Goal: Task Accomplishment & Management: Manage account settings

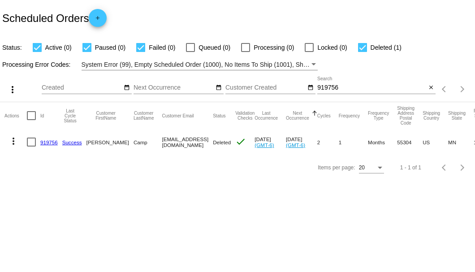
click at [326, 87] on input "919756" at bounding box center [371, 87] width 109 height 7
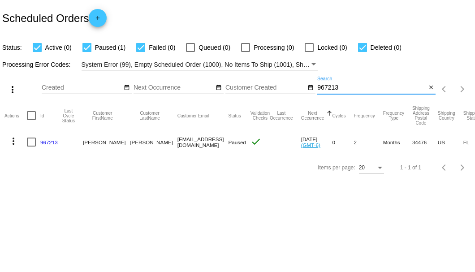
type input "967213"
click at [44, 140] on link "967213" at bounding box center [48, 142] width 17 height 6
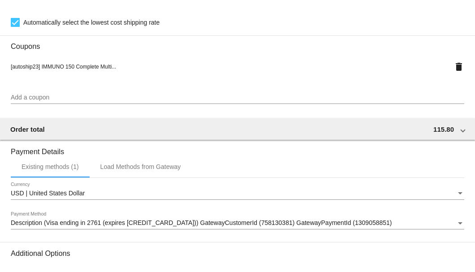
scroll to position [784, 0]
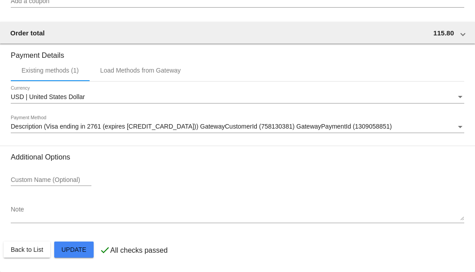
click at [51, 216] on textarea "Note" at bounding box center [237, 213] width 453 height 14
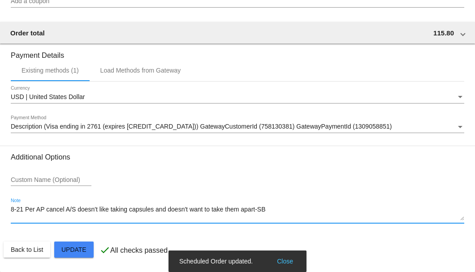
type textarea "8-21 Per AP cancel A/S doesn't like taking capsules and doesn't want to take th…"
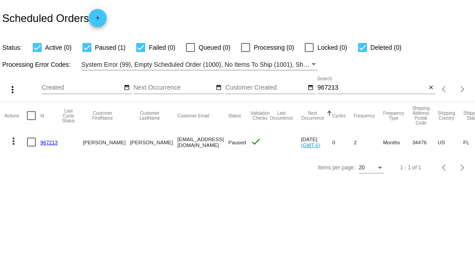
click at [33, 142] on div at bounding box center [31, 142] width 9 height 9
click at [31, 146] on input "checkbox" at bounding box center [31, 146] width 0 height 0
checkbox input "true"
click at [12, 142] on mat-icon "more_vert" at bounding box center [13, 141] width 11 height 11
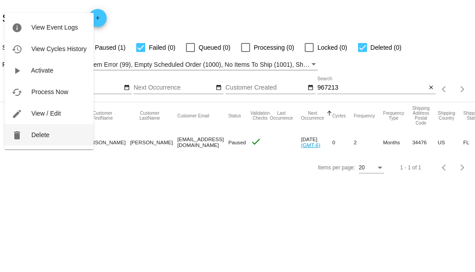
click at [35, 131] on button "delete Delete" at bounding box center [48, 135] width 89 height 22
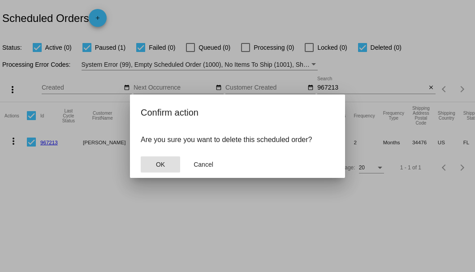
click at [162, 165] on span "OK" at bounding box center [160, 164] width 9 height 7
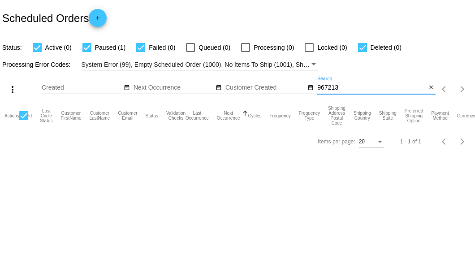
click at [341, 87] on input "967213" at bounding box center [371, 87] width 109 height 7
type input "967213"
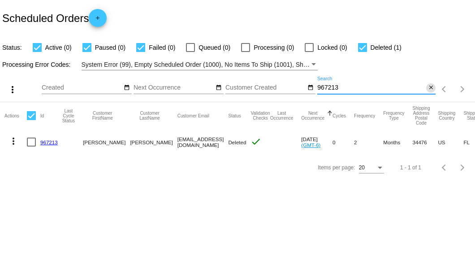
click at [429, 85] on mat-icon "close" at bounding box center [431, 87] width 6 height 7
click at [426, 89] on mat-icon "search" at bounding box center [430, 89] width 11 height 14
click at [426, 102] on mat-table "Actions Id Last Cycle Status Customer FirstName Customer LastName Customer Emai…" at bounding box center [237, 128] width 475 height 53
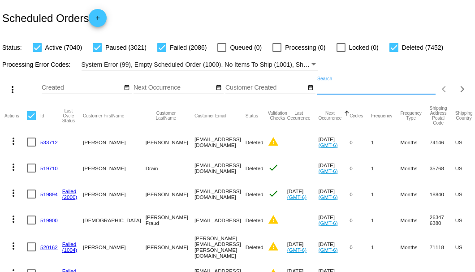
click at [376, 91] on input "Search" at bounding box center [376, 87] width 118 height 7
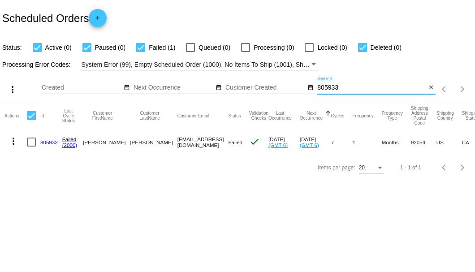
type input "805933"
drag, startPoint x: 141, startPoint y: 143, endPoint x: 199, endPoint y: 142, distance: 58.7
click at [199, 142] on mat-cell "brunetangie1@gmail.com" at bounding box center [202, 142] width 51 height 26
copy mat-cell "brunetangie1@gmail.com"
click at [45, 145] on mat-cell "805933" at bounding box center [51, 142] width 22 height 26
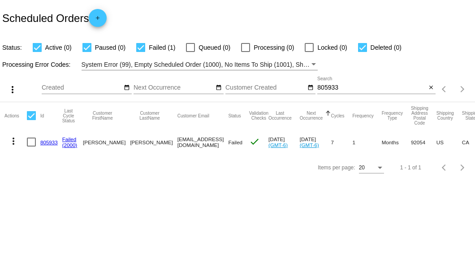
click at [49, 142] on link "805933" at bounding box center [48, 142] width 17 height 6
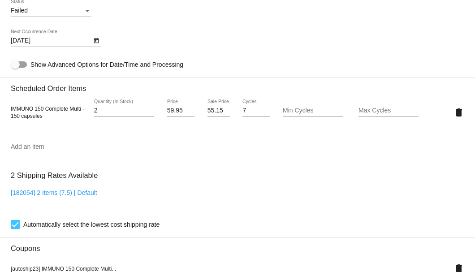
scroll to position [531, 0]
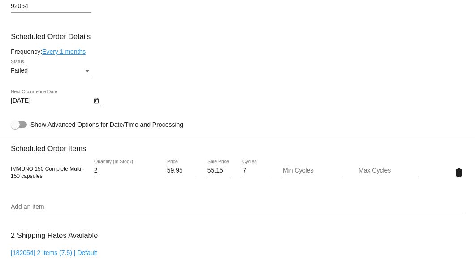
click at [82, 68] on div "Failed" at bounding box center [47, 70] width 73 height 7
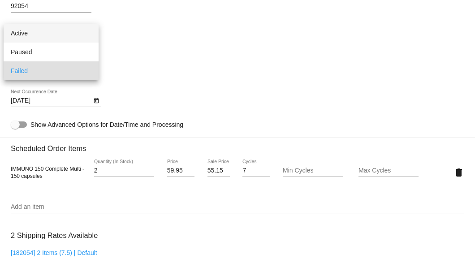
click at [77, 34] on span "Active" at bounding box center [51, 33] width 81 height 19
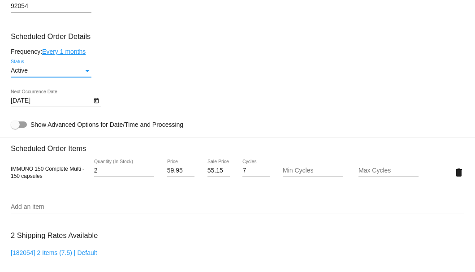
click at [96, 99] on icon "Open calendar" at bounding box center [96, 100] width 6 height 11
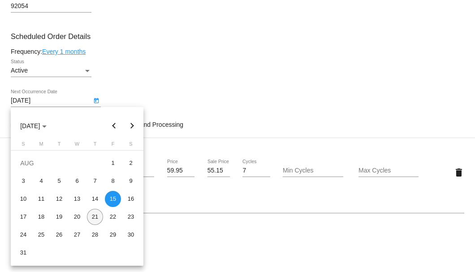
click at [98, 217] on div "21" at bounding box center [95, 217] width 16 height 16
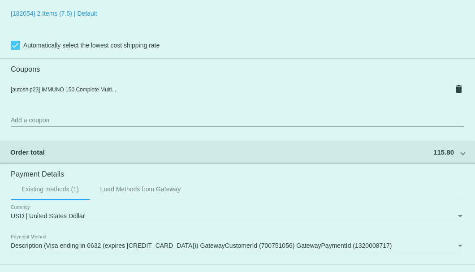
scroll to position [890, 0]
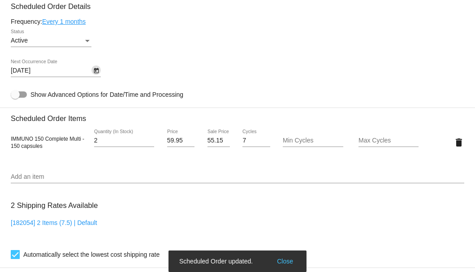
scroll to position [502, 0]
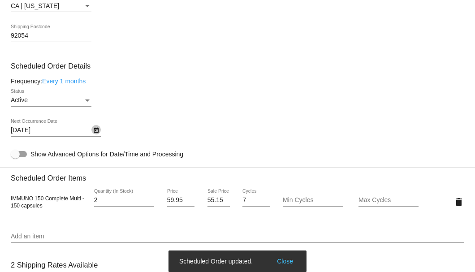
click at [94, 132] on icon "Open calendar" at bounding box center [96, 130] width 6 height 11
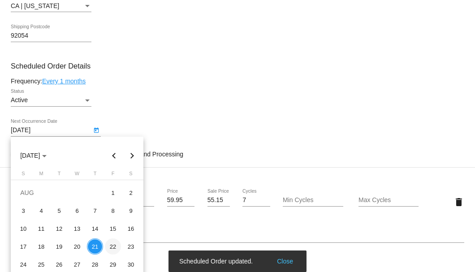
click at [112, 243] on div "22" at bounding box center [113, 246] width 16 height 16
type input "8/22/2025"
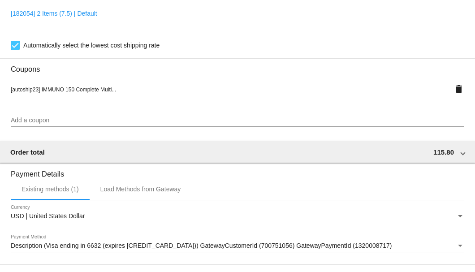
scroll to position [890, 0]
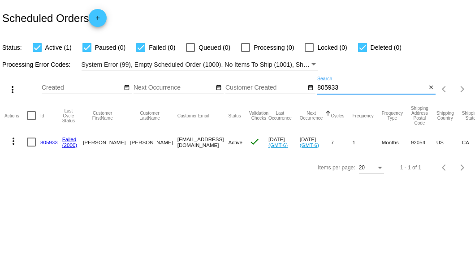
click at [328, 89] on input "805933" at bounding box center [371, 87] width 109 height 7
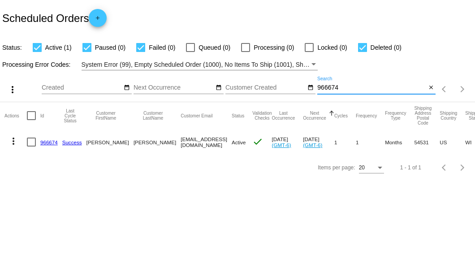
type input "966674"
click at [48, 142] on link "966674" at bounding box center [48, 142] width 17 height 6
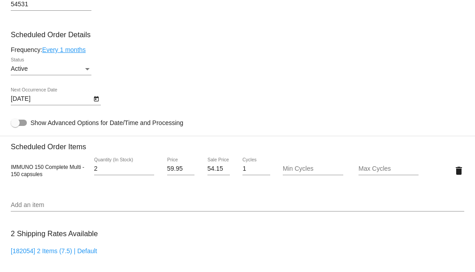
scroll to position [448, 0]
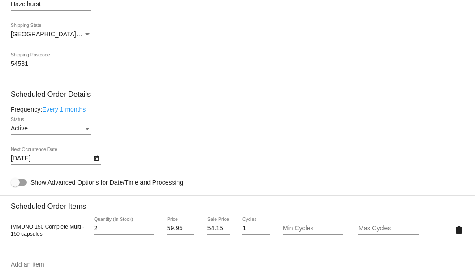
click at [77, 110] on link "Every 1 months" at bounding box center [63, 109] width 43 height 7
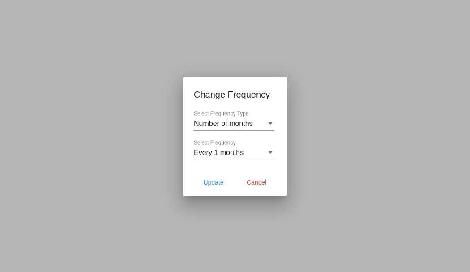
click at [227, 158] on div "Every 1 months Select Frequency" at bounding box center [234, 150] width 81 height 20
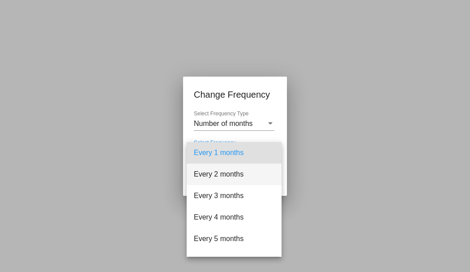
click at [226, 173] on span "Every 2 months" at bounding box center [234, 175] width 81 height 22
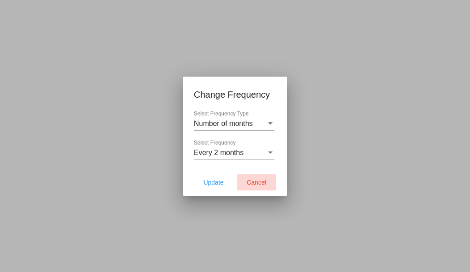
click at [263, 183] on span "Cancel" at bounding box center [257, 182] width 20 height 7
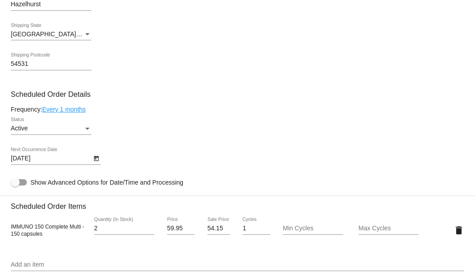
click at [78, 113] on link "Every 1 months" at bounding box center [63, 109] width 43 height 7
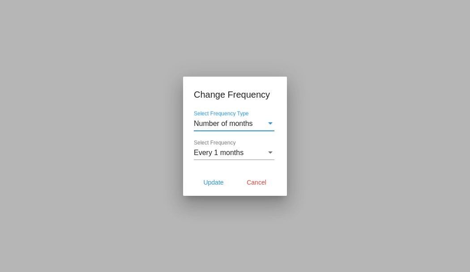
click at [215, 156] on span "Every 1 months" at bounding box center [219, 153] width 50 height 8
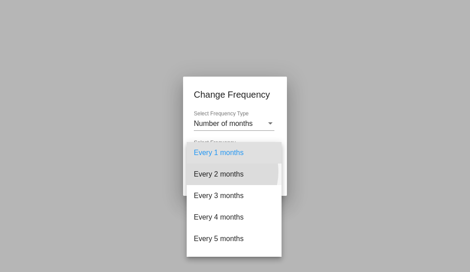
click at [216, 172] on span "Every 2 months" at bounding box center [234, 175] width 81 height 22
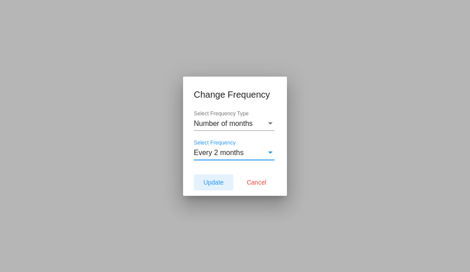
click at [217, 180] on span "Update" at bounding box center [213, 182] width 20 height 7
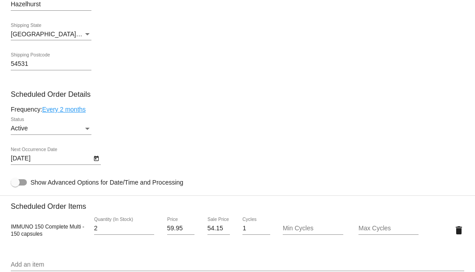
click at [98, 161] on icon "Open calendar" at bounding box center [96, 158] width 5 height 5
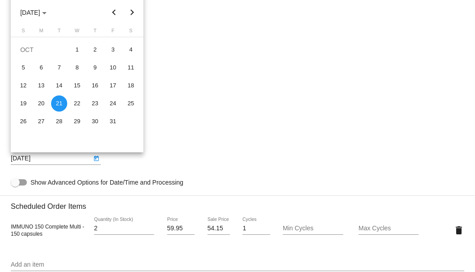
click at [111, 13] on button "Previous month" at bounding box center [114, 13] width 18 height 18
click at [24, 122] on div "24" at bounding box center [23, 121] width 16 height 16
type input "8/24/2025"
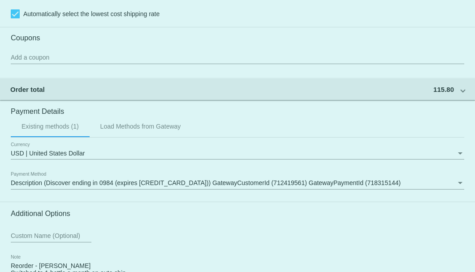
scroll to position [833, 0]
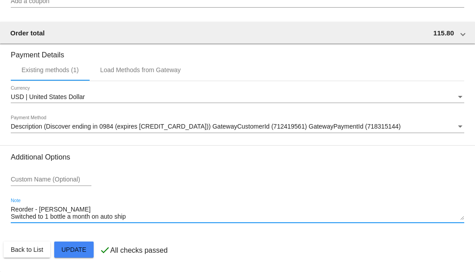
drag, startPoint x: 129, startPoint y: 217, endPoint x: 9, endPoint y: 208, distance: 120.4
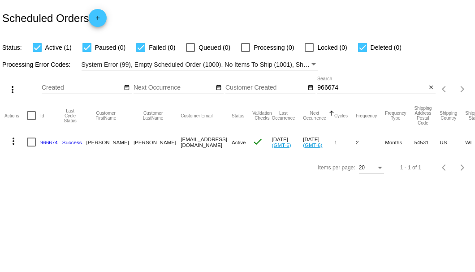
click at [53, 142] on link "966674" at bounding box center [48, 142] width 17 height 6
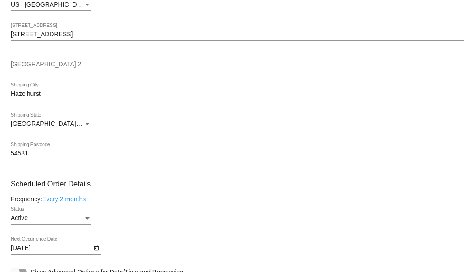
scroll to position [508, 0]
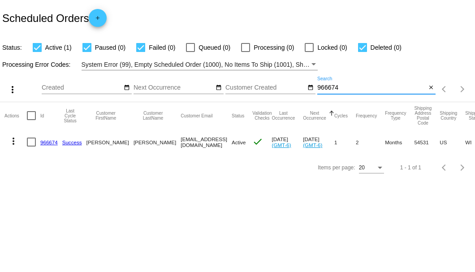
click at [331, 90] on input "966674" at bounding box center [371, 87] width 109 height 7
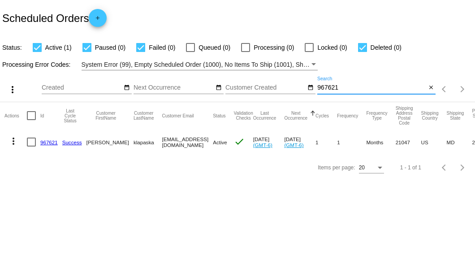
type input "967621"
click at [51, 143] on link "967621" at bounding box center [48, 142] width 17 height 6
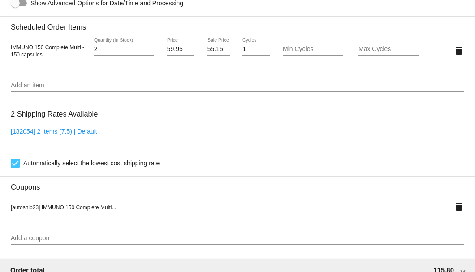
scroll to position [538, 0]
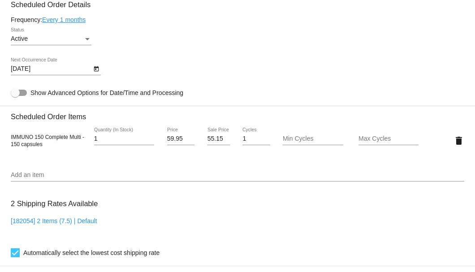
type input "1"
click at [151, 141] on input "1" at bounding box center [124, 138] width 60 height 7
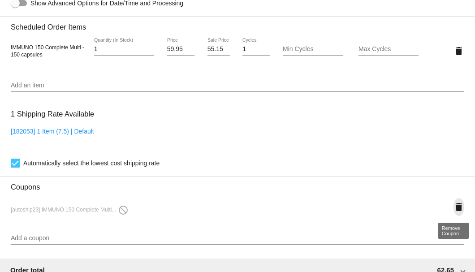
click at [456, 204] on mat-icon "delete" at bounding box center [458, 207] width 11 height 11
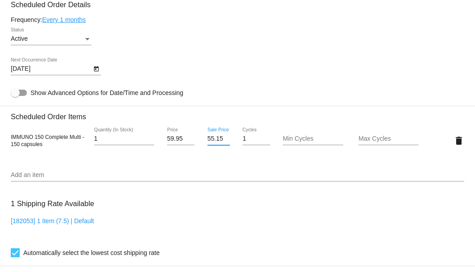
scroll to position [0, 0]
drag, startPoint x: 206, startPoint y: 140, endPoint x: 220, endPoint y: 142, distance: 14.4
click at [220, 142] on input "55.15" at bounding box center [218, 138] width 22 height 7
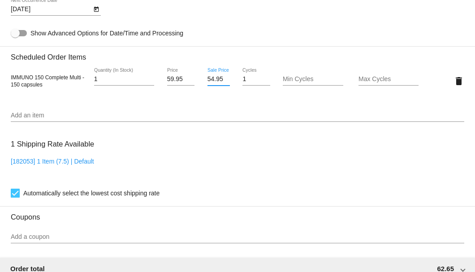
type input "54.95"
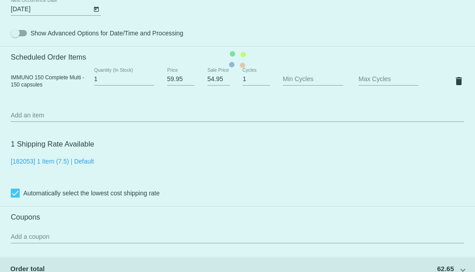
click at [211, 164] on mat-card "Customer 3522205: harry klapaska sherryklapaska@gmail.com Customer Shipping Ent…" at bounding box center [237, 60] width 475 height 896
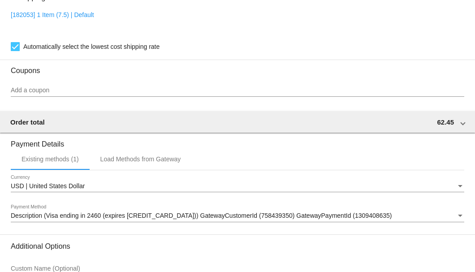
scroll to position [833, 0]
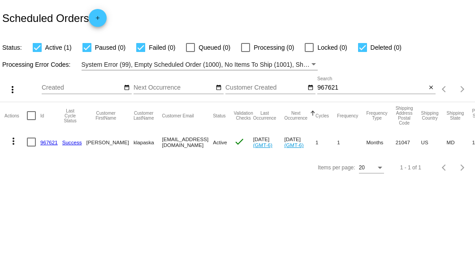
click at [48, 139] on link "967621" at bounding box center [48, 142] width 17 height 6
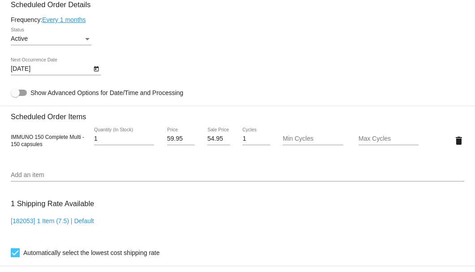
scroll to position [687, 0]
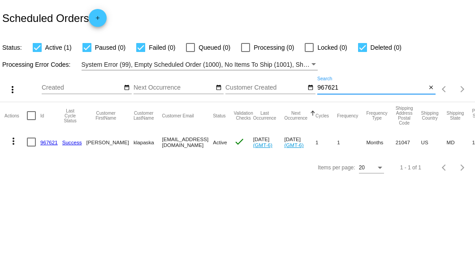
click at [325, 88] on input "967621" at bounding box center [371, 87] width 109 height 7
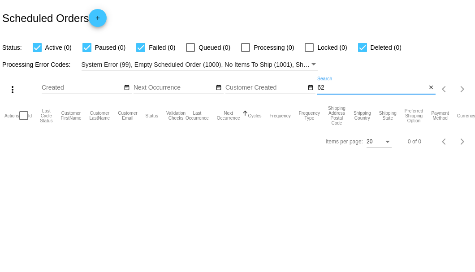
type input "6"
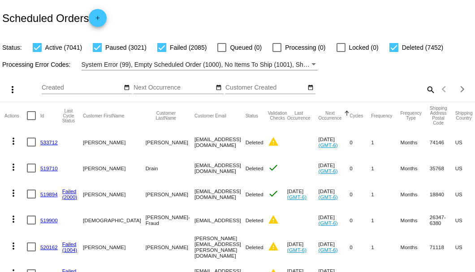
click at [425, 96] on mat-icon "search" at bounding box center [430, 89] width 11 height 14
click at [423, 91] on input "Search" at bounding box center [376, 87] width 118 height 7
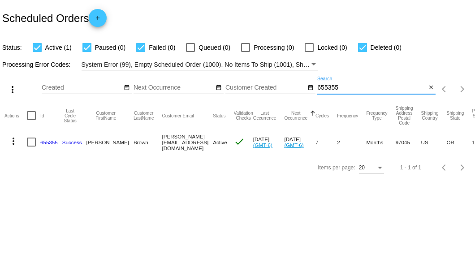
type input "655355"
click at [54, 143] on link "655355" at bounding box center [48, 142] width 17 height 6
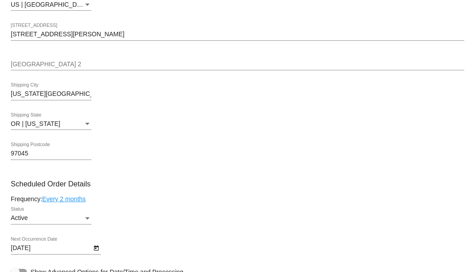
scroll to position [448, 0]
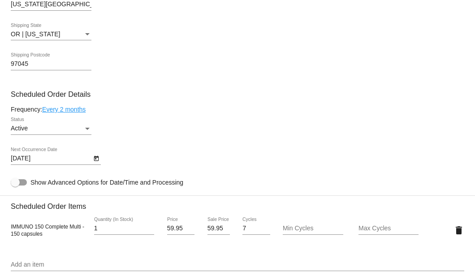
click at [78, 108] on link "Every 2 months" at bounding box center [63, 109] width 43 height 7
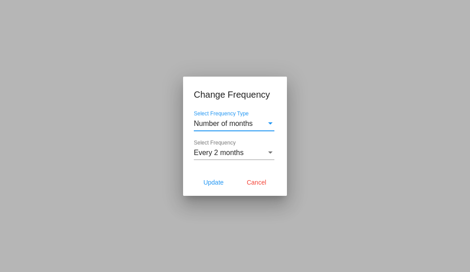
click at [218, 154] on span "Every 2 months" at bounding box center [219, 153] width 50 height 8
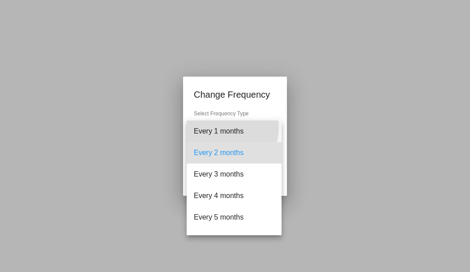
click at [222, 128] on span "Every 1 months" at bounding box center [234, 132] width 81 height 22
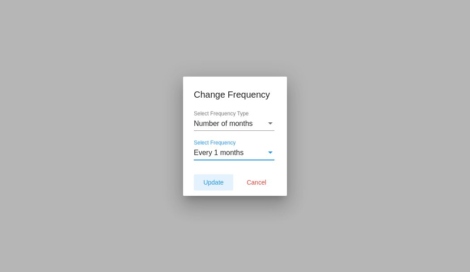
click at [218, 181] on span "Update" at bounding box center [213, 182] width 20 height 7
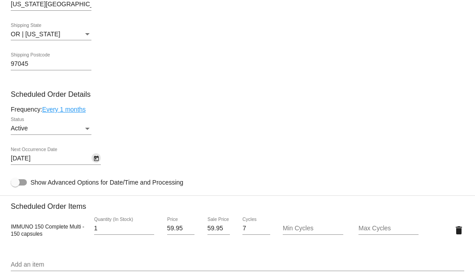
click at [98, 159] on icon "Open calendar" at bounding box center [96, 158] width 6 height 11
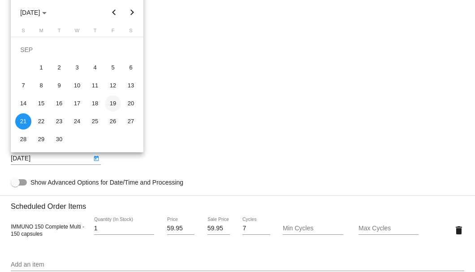
click at [113, 106] on div "19" at bounding box center [113, 103] width 16 height 16
type input "[DATE]"
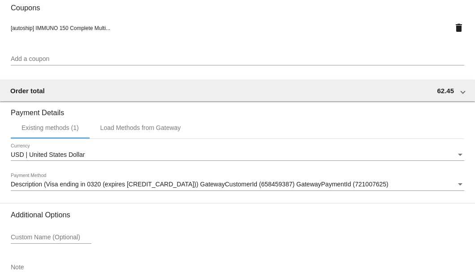
scroll to position [865, 0]
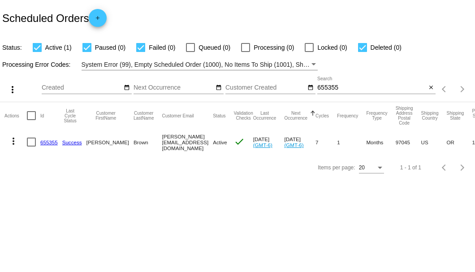
click at [324, 88] on input "655355" at bounding box center [371, 87] width 109 height 7
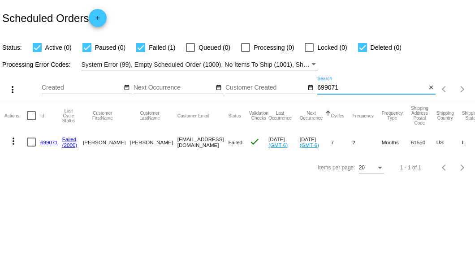
type input "699071"
click at [50, 141] on link "699071" at bounding box center [48, 142] width 17 height 6
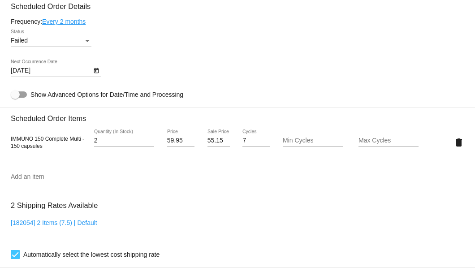
scroll to position [502, 0]
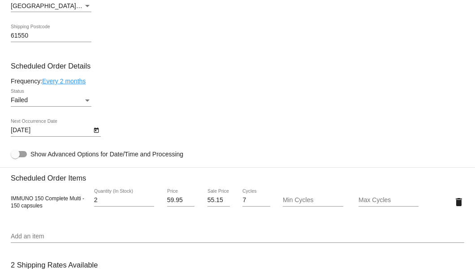
click at [95, 132] on icon "Open calendar" at bounding box center [96, 130] width 5 height 5
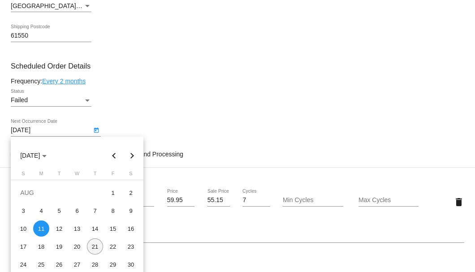
click at [96, 249] on div "21" at bounding box center [95, 246] width 16 height 16
type input "[DATE]"
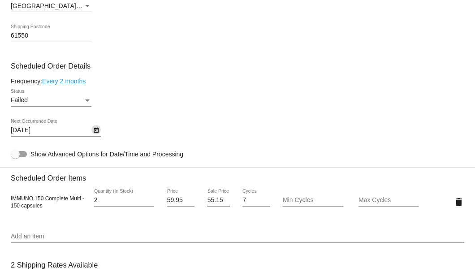
click at [85, 99] on div "Status" at bounding box center [87, 100] width 8 height 7
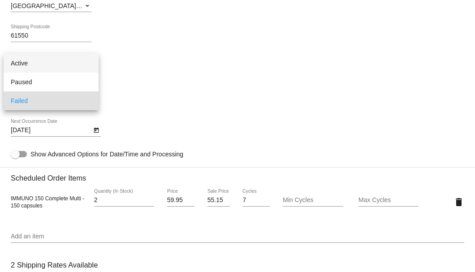
click at [73, 64] on span "Active" at bounding box center [51, 63] width 81 height 19
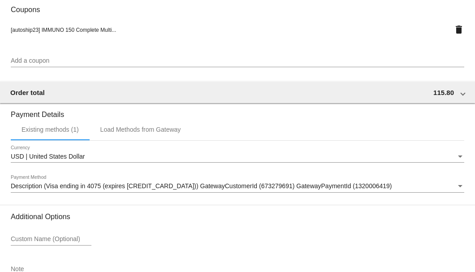
scroll to position [890, 0]
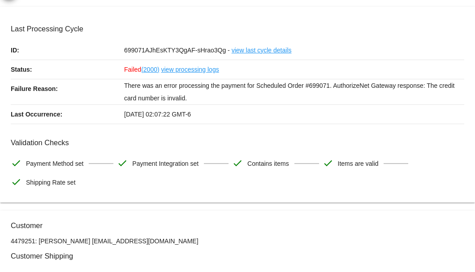
scroll to position [0, 0]
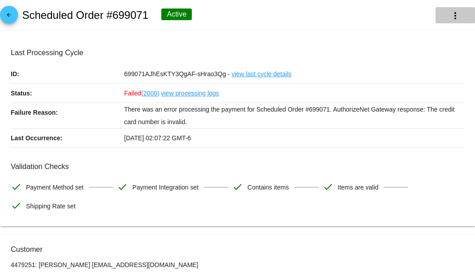
click at [449, 22] on button "more_vert" at bounding box center [454, 15] width 39 height 16
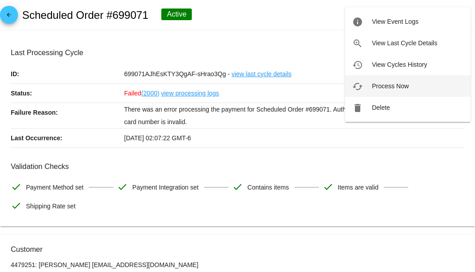
click at [393, 82] on button "cached Process Now" at bounding box center [407, 86] width 125 height 22
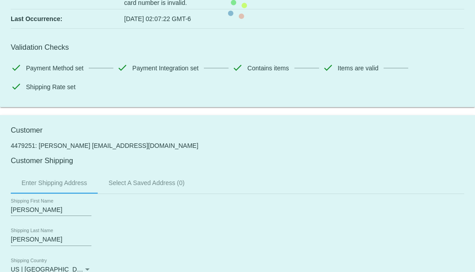
scroll to position [239, 0]
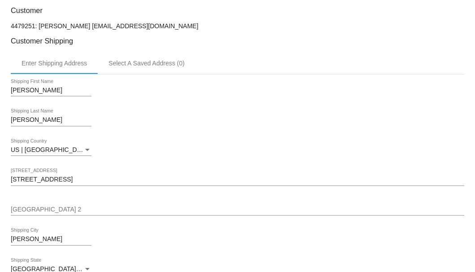
drag, startPoint x: 128, startPoint y: 26, endPoint x: 76, endPoint y: 26, distance: 52.0
click at [76, 26] on p "4479251: Steve Gould s44gould@aol.com" at bounding box center [237, 25] width 453 height 7
copy p "s44gould@aol.com"
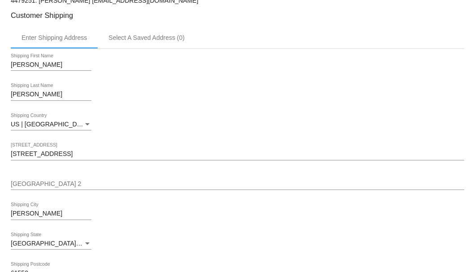
scroll to position [213, 0]
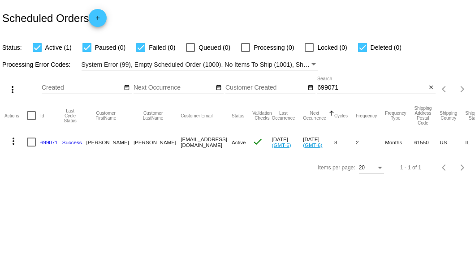
click at [323, 85] on input "699071" at bounding box center [371, 87] width 109 height 7
type input "963023"
click at [50, 142] on link "963023" at bounding box center [48, 142] width 17 height 6
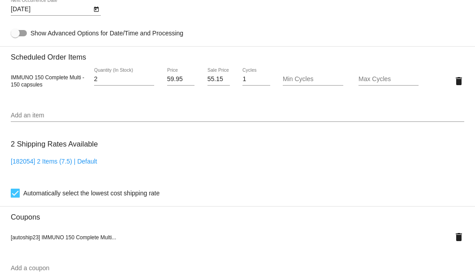
scroll to position [478, 0]
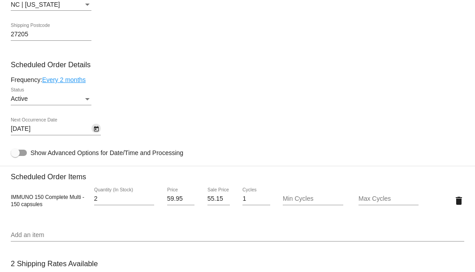
click at [98, 130] on icon "Open calendar" at bounding box center [96, 129] width 6 height 11
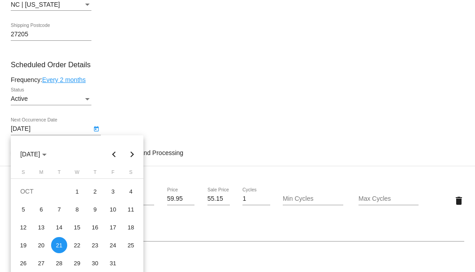
click at [151, 113] on div at bounding box center [237, 136] width 475 height 272
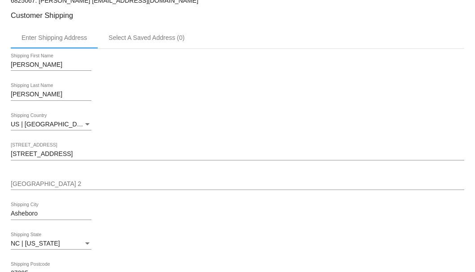
scroll to position [149, 0]
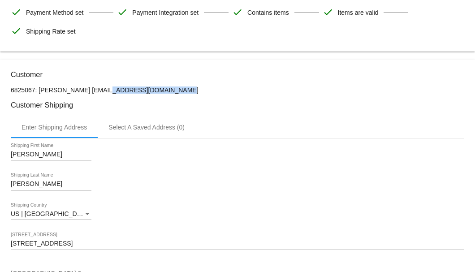
drag, startPoint x: 150, startPoint y: 90, endPoint x: 81, endPoint y: 89, distance: 69.0
click at [81, 89] on p "6825067: Sue Crissman suecrissman@gmail.com" at bounding box center [237, 89] width 453 height 7
copy p "[EMAIL_ADDRESS][DOMAIN_NAME]"
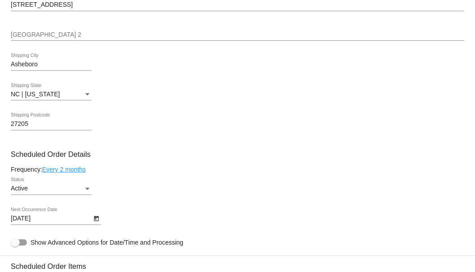
scroll to position [538, 0]
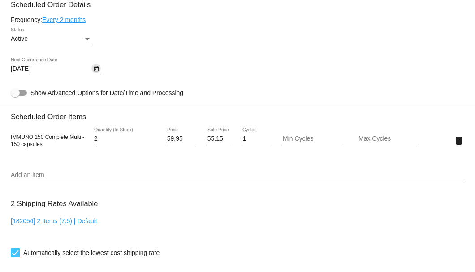
click at [95, 69] on icon "Open calendar" at bounding box center [96, 69] width 6 height 11
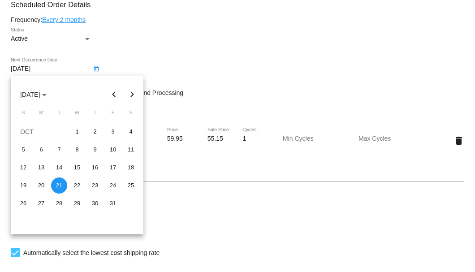
click at [113, 96] on button "Previous month" at bounding box center [114, 95] width 18 height 18
click at [95, 185] on div "21" at bounding box center [95, 185] width 16 height 16
type input "8/21/2025"
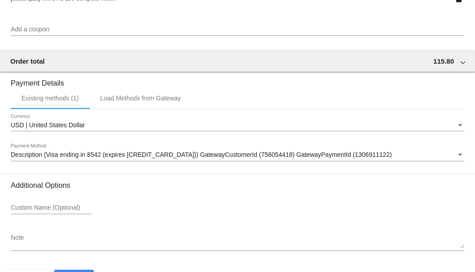
scroll to position [865, 0]
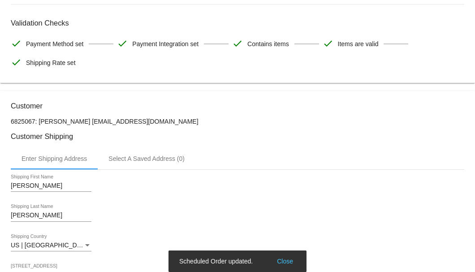
scroll to position [0, 0]
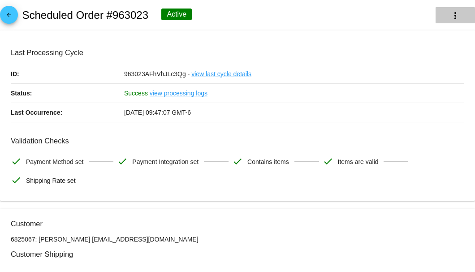
click at [456, 17] on button "more_vert" at bounding box center [454, 15] width 39 height 16
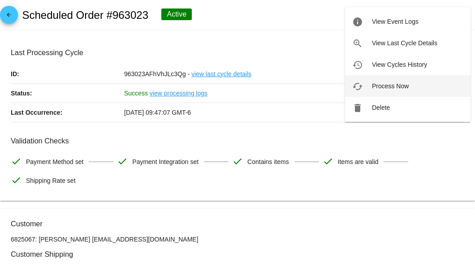
click at [382, 83] on span "Process Now" at bounding box center [390, 85] width 37 height 7
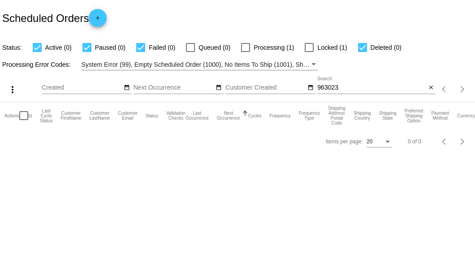
click at [342, 90] on input "963023" at bounding box center [371, 87] width 109 height 7
type input "963023"
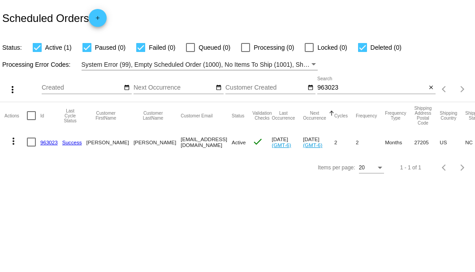
drag, startPoint x: 142, startPoint y: 142, endPoint x: 201, endPoint y: 142, distance: 58.7
click at [201, 142] on mat-row "more_vert 963023 Success Sue Crissman suecrissman@gmail.com Active check Aug 21…" at bounding box center [328, 142] width 649 height 26
copy mat-row "suecrissman@gmail.com"
click at [430, 89] on mat-icon "close" at bounding box center [431, 87] width 6 height 7
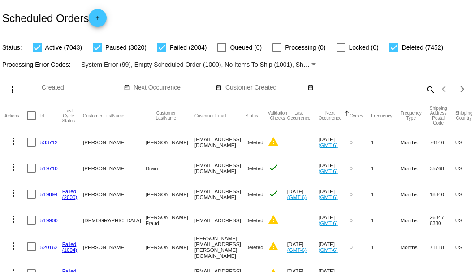
click at [425, 96] on mat-icon "search" at bounding box center [430, 89] width 11 height 14
click at [424, 91] on input "Search" at bounding box center [376, 87] width 118 height 7
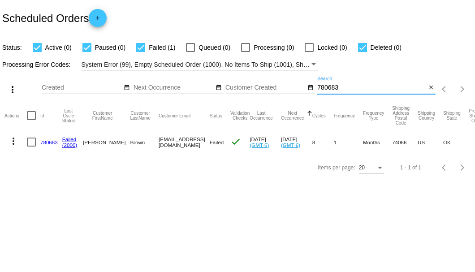
type input "780683"
click at [50, 142] on link "780683" at bounding box center [48, 142] width 17 height 6
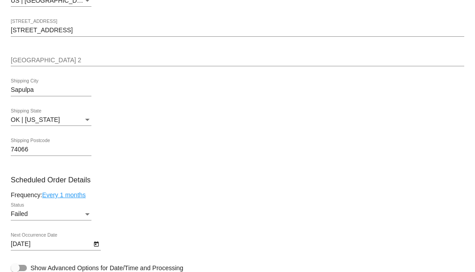
scroll to position [508, 0]
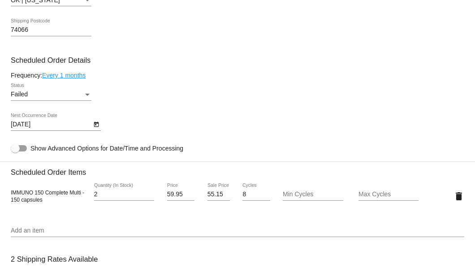
click at [89, 95] on div "Status" at bounding box center [87, 95] width 4 height 2
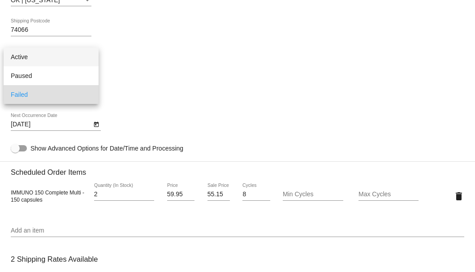
click at [62, 59] on span "Active" at bounding box center [51, 56] width 81 height 19
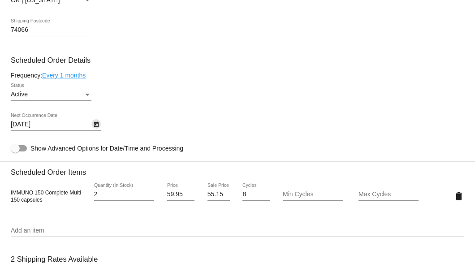
click at [95, 125] on icon "Open calendar" at bounding box center [96, 124] width 5 height 5
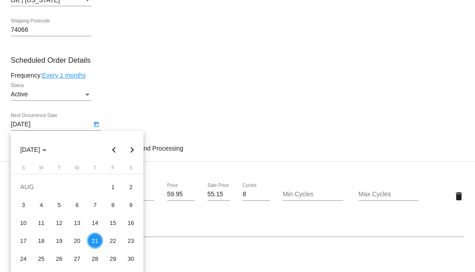
click at [147, 105] on div at bounding box center [237, 136] width 475 height 272
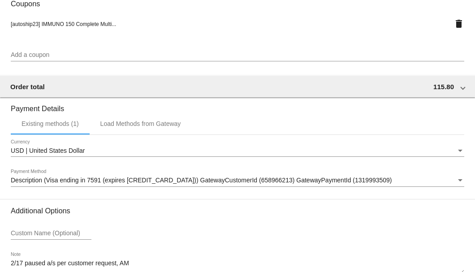
scroll to position [890, 0]
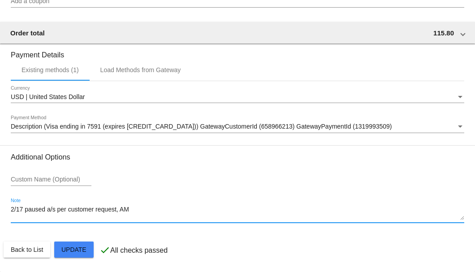
drag, startPoint x: 129, startPoint y: 209, endPoint x: 9, endPoint y: 209, distance: 120.5
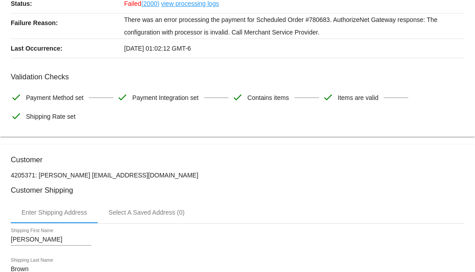
scroll to position [0, 0]
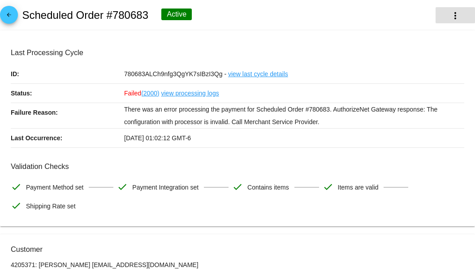
type textarea "**A/S/SB"
click at [450, 12] on mat-icon "more_vert" at bounding box center [455, 15] width 11 height 11
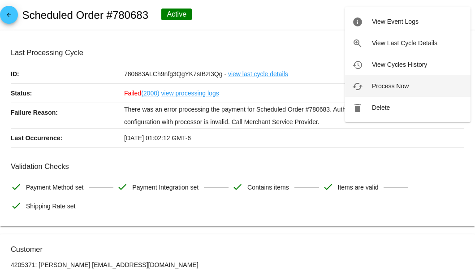
click at [386, 83] on span "Process Now" at bounding box center [390, 85] width 37 height 7
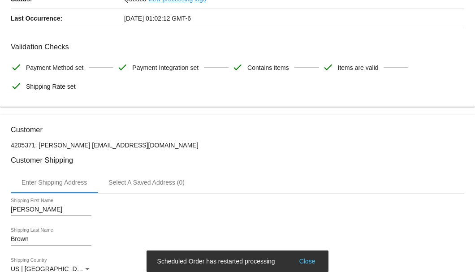
scroll to position [124, 0]
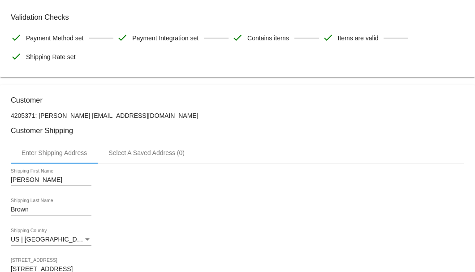
drag, startPoint x: 165, startPoint y: 115, endPoint x: 79, endPoint y: 115, distance: 85.6
click at [79, 115] on p "4205371: Johnie Brown jb@browninsuranceagency.net" at bounding box center [237, 115] width 453 height 7
drag, startPoint x: 175, startPoint y: 112, endPoint x: 78, endPoint y: 118, distance: 96.9
click at [78, 118] on p "4205371: Johnie Brown jb@browninsuranceagency.net" at bounding box center [237, 115] width 453 height 7
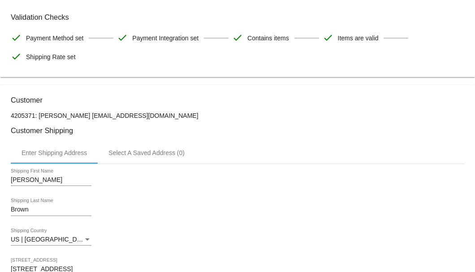
copy p "[EMAIL_ADDRESS][DOMAIN_NAME]"
